Goal: Information Seeking & Learning: Learn about a topic

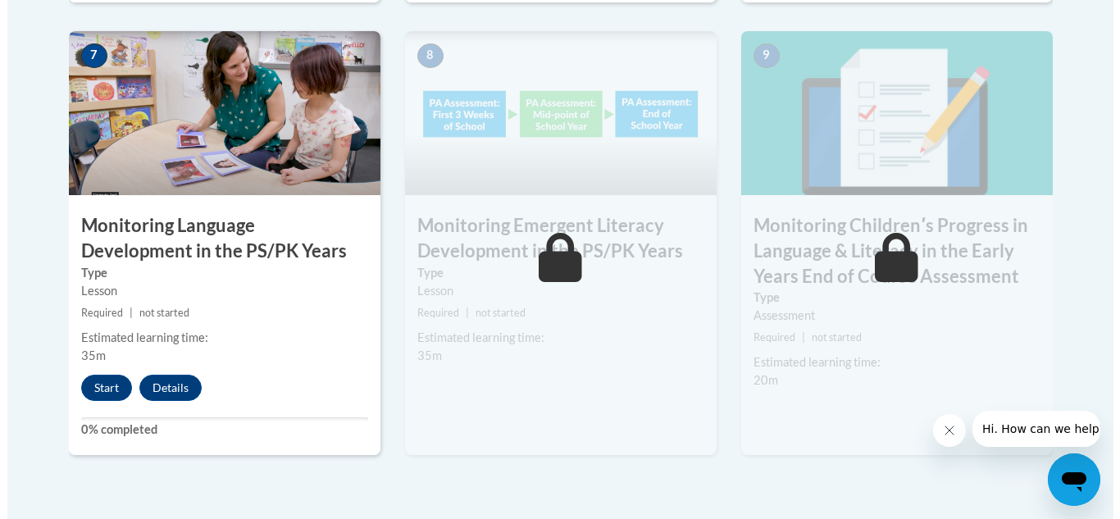
scroll to position [1482, 0]
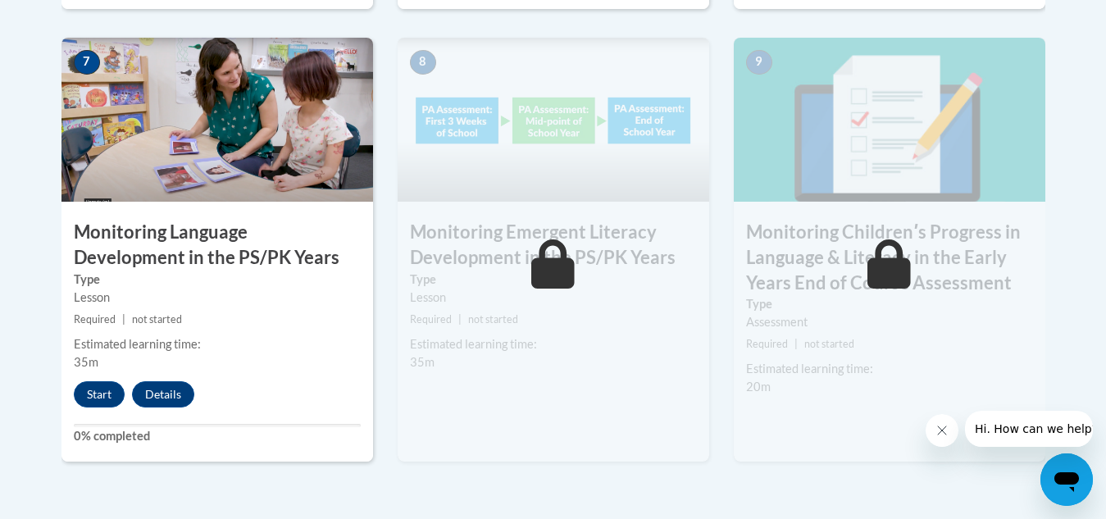
click at [564, 260] on icon at bounding box center [552, 263] width 43 height 49
click at [93, 394] on button "Start" at bounding box center [99, 394] width 51 height 26
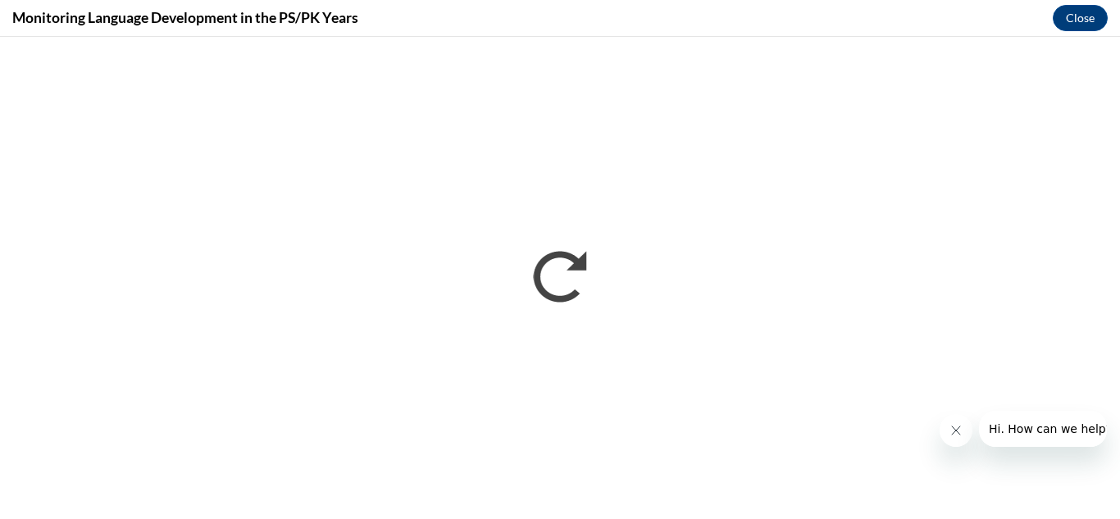
scroll to position [0, 0]
